Goal: Information Seeking & Learning: Learn about a topic

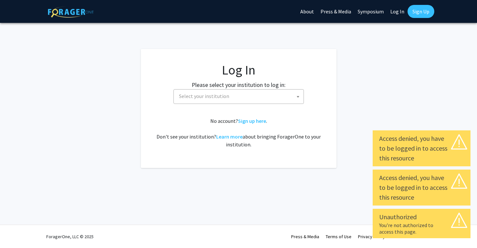
select select
click at [279, 98] on span "Select your institution" at bounding box center [240, 95] width 127 height 13
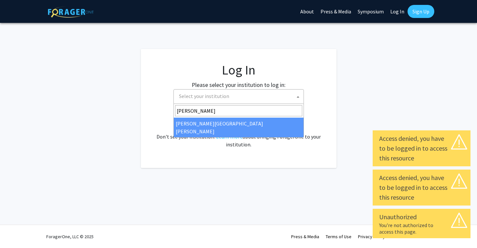
type input "johns"
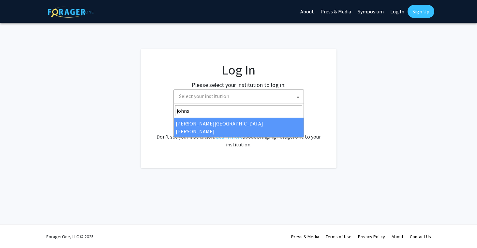
select select "1"
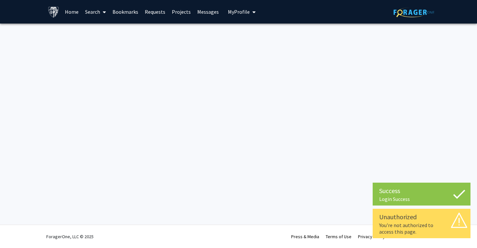
click at [76, 13] on link "Home" at bounding box center [72, 11] width 20 height 23
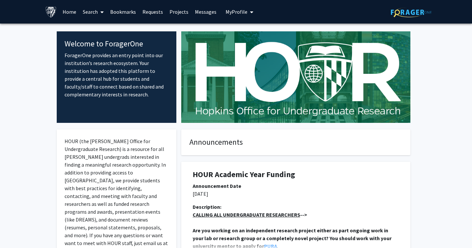
click at [106, 17] on link "Search" at bounding box center [93, 11] width 27 height 23
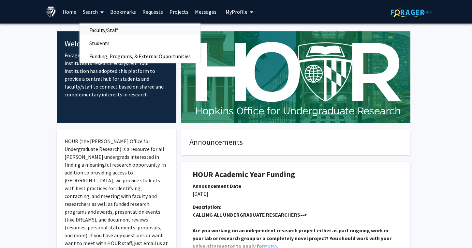
click at [108, 30] on span "Faculty/Staff" at bounding box center [104, 29] width 48 height 13
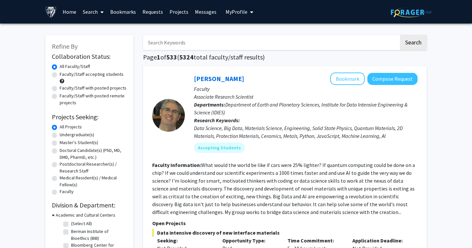
click at [103, 75] on label "Faculty/Staff accepting students" at bounding box center [92, 74] width 64 height 7
click at [64, 75] on input "Faculty/Staff accepting students" at bounding box center [62, 73] width 4 height 4
radio input "true"
click at [78, 144] on label "Master's Student(s)" at bounding box center [79, 142] width 39 height 7
click at [64, 143] on input "Master's Student(s)" at bounding box center [62, 141] width 4 height 4
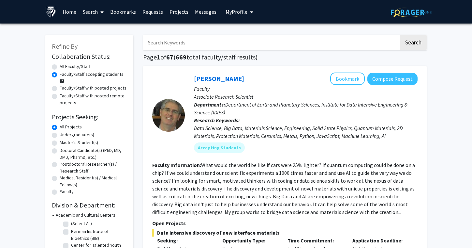
radio input "true"
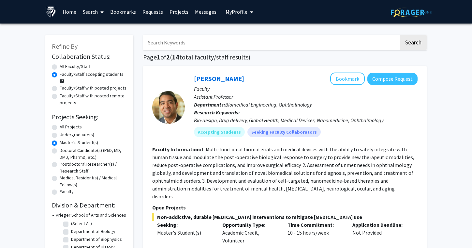
click at [248, 9] on span "My profile dropdown to access profile and logout" at bounding box center [251, 12] width 6 height 23
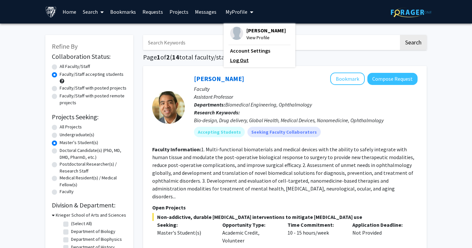
click at [241, 63] on link "Log Out" at bounding box center [259, 60] width 59 height 8
